Goal: Task Accomplishment & Management: Manage account settings

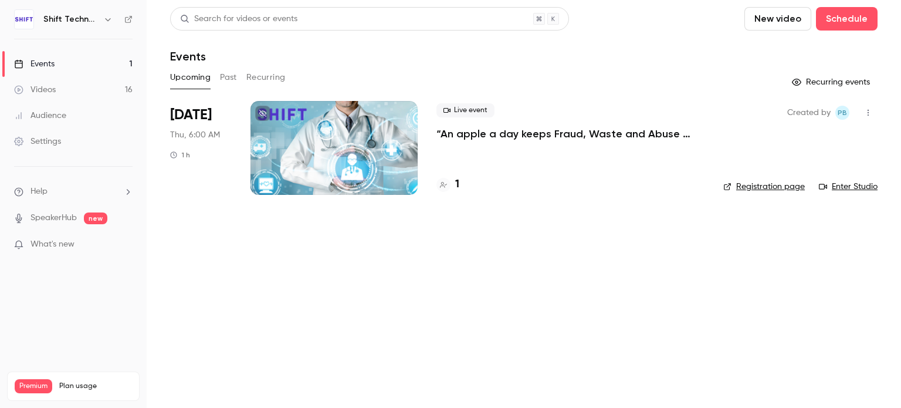
click at [221, 75] on button "Past" at bounding box center [228, 77] width 17 height 19
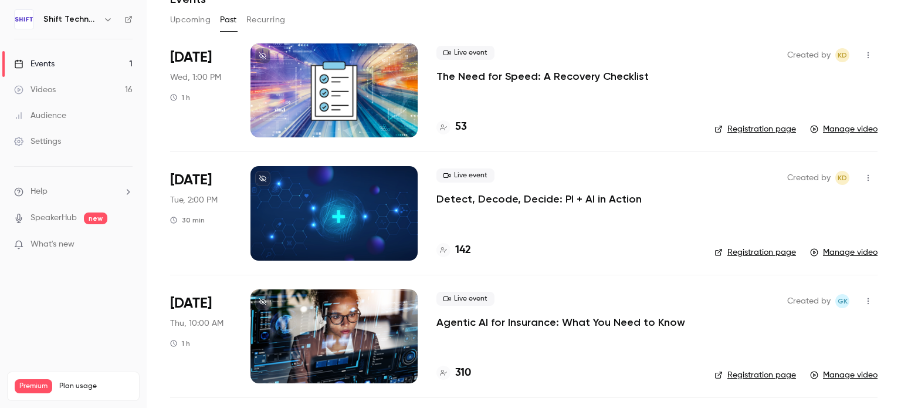
scroll to position [59, 0]
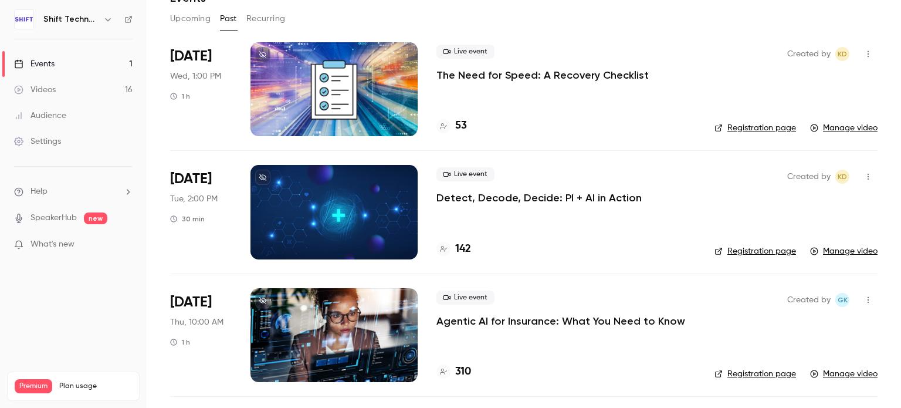
click at [536, 194] on p "Detect, Decode, Decide: PI + AI in Action" at bounding box center [539, 198] width 205 height 14
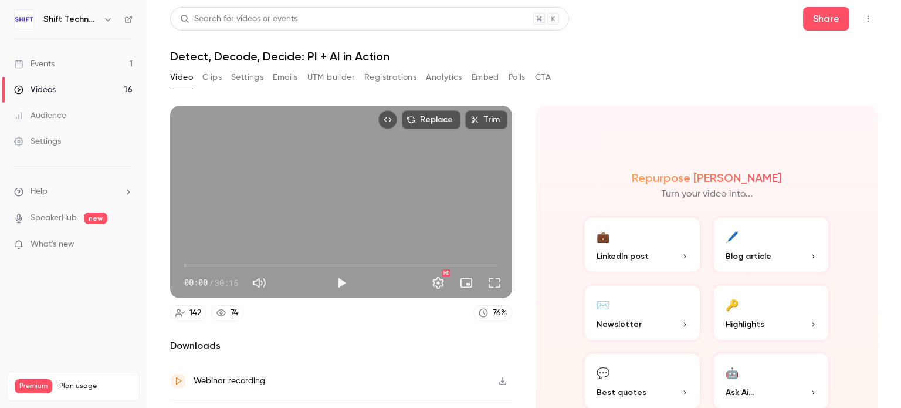
click at [385, 71] on button "Registrations" at bounding box center [390, 77] width 52 height 19
